Goal: Submit feedback/report problem

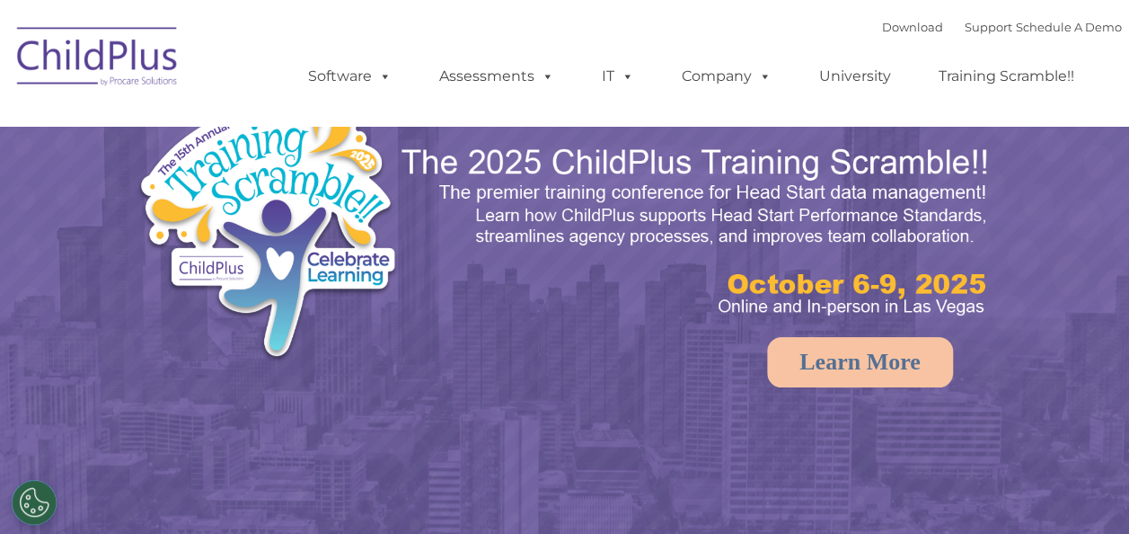
select select "MEDIUM"
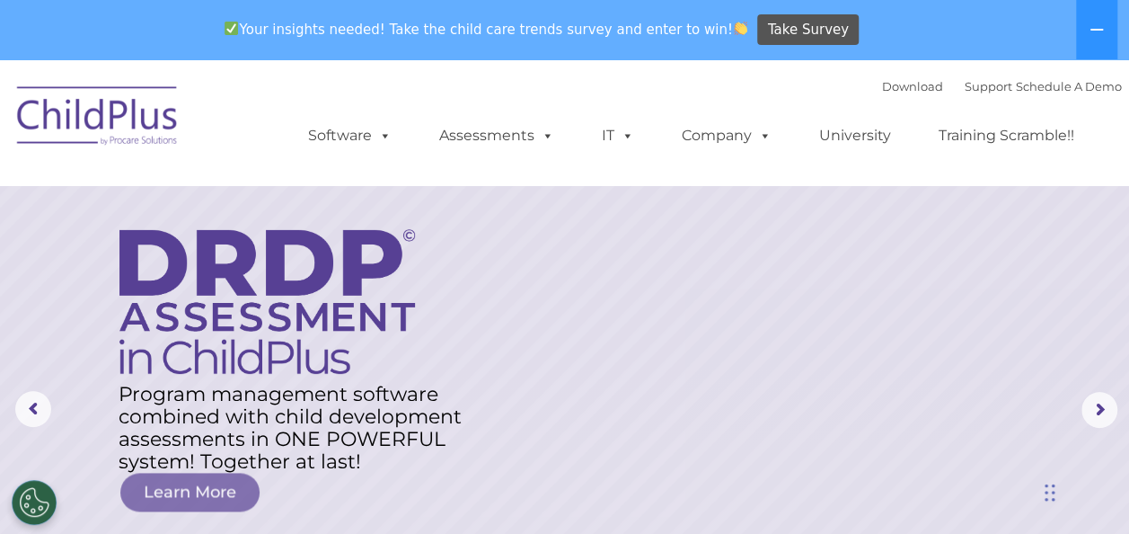
click at [1073, 16] on div "Your insights needed! Take the child care trends survey and enter to win! Take …" at bounding box center [539, 30] width 1079 height 58
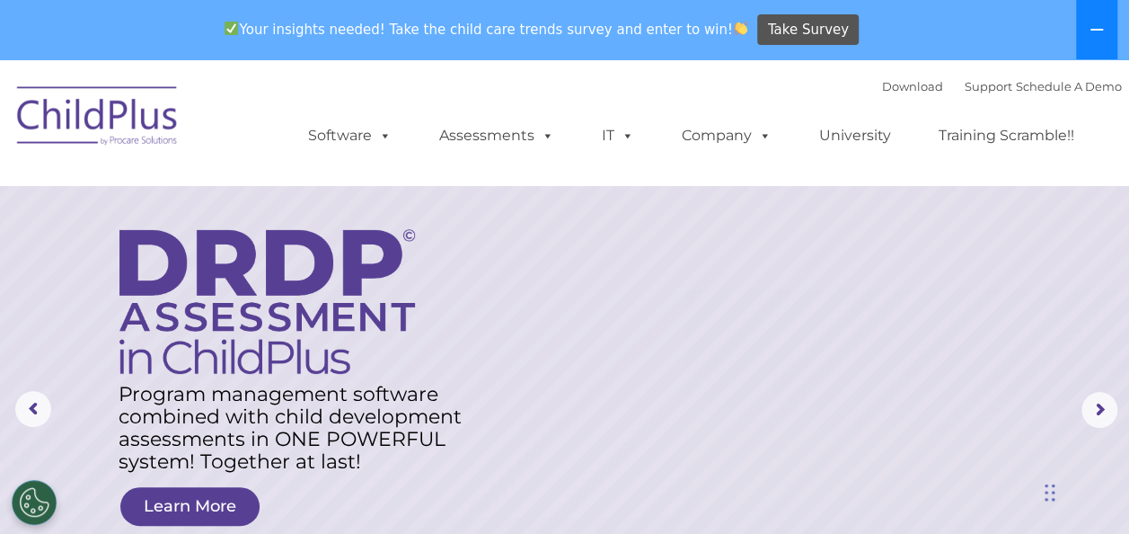
click at [1083, 20] on button at bounding box center [1096, 29] width 41 height 59
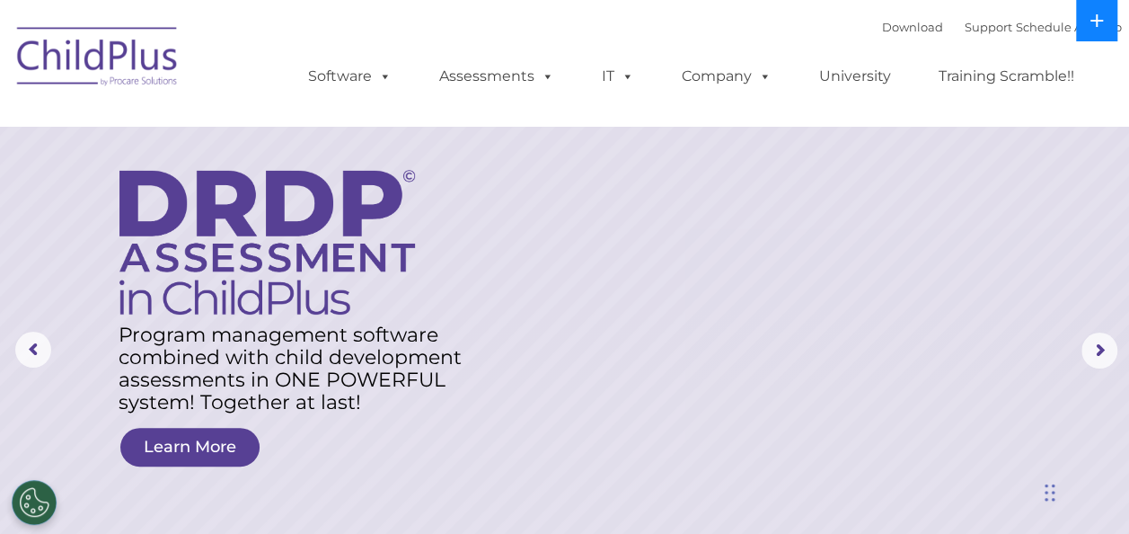
click at [1083, 20] on button at bounding box center [1096, 20] width 41 height 41
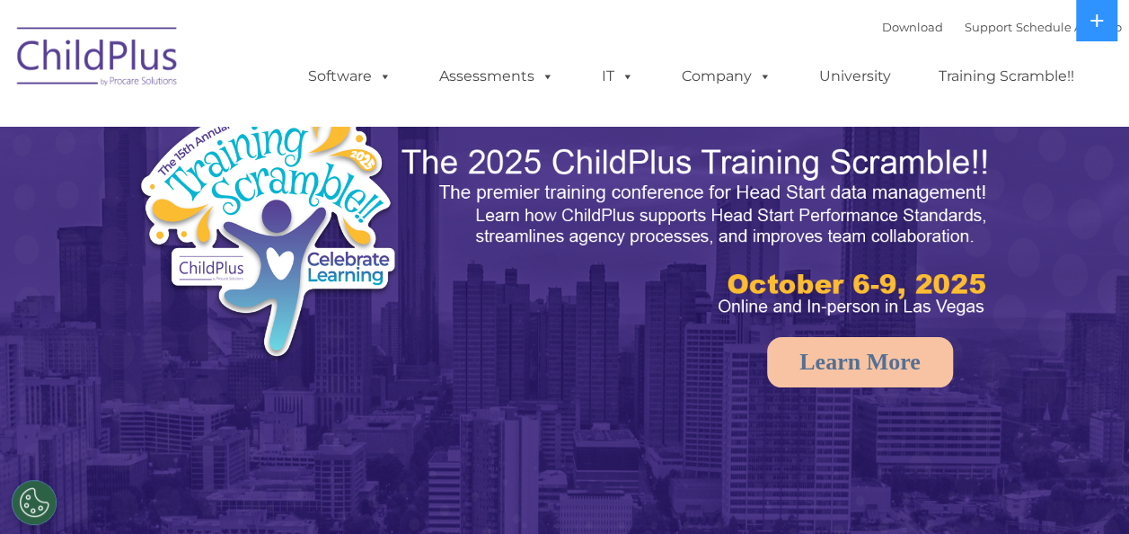
select select "MEDIUM"
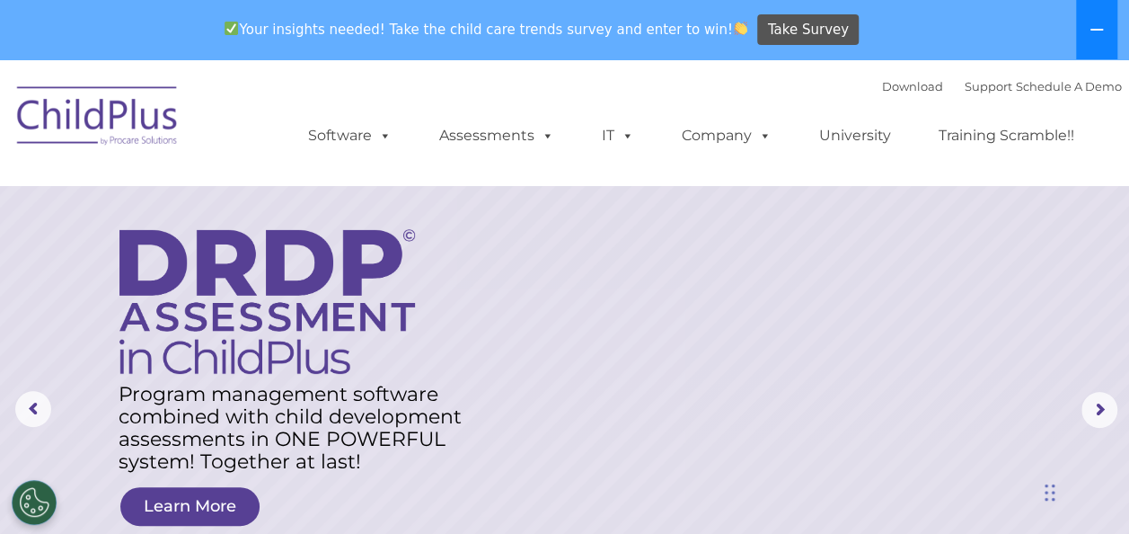
click at [1090, 30] on icon at bounding box center [1096, 30] width 13 height 2
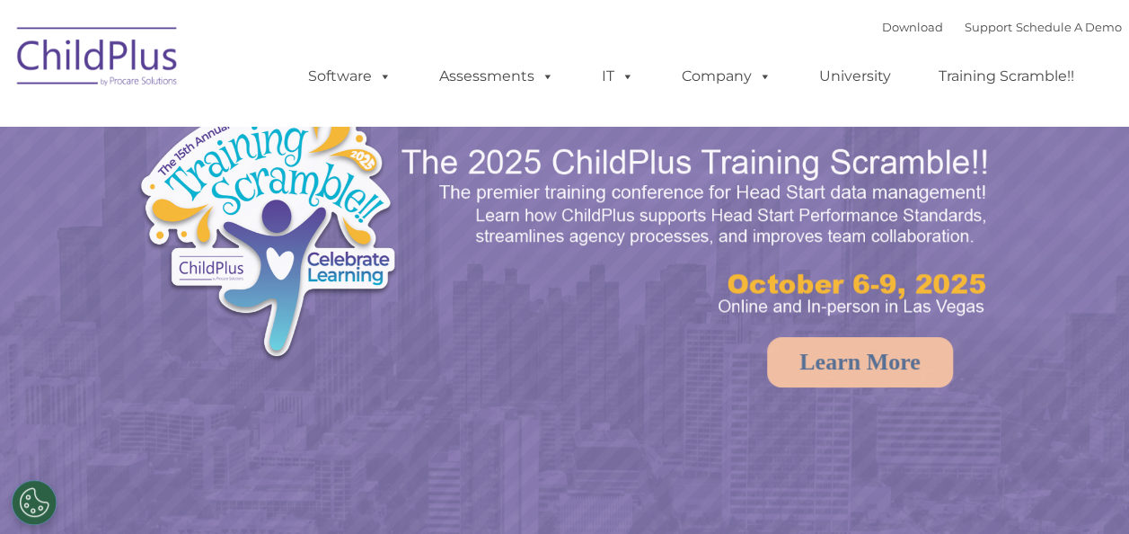
select select "MEDIUM"
